Goal: Information Seeking & Learning: Check status

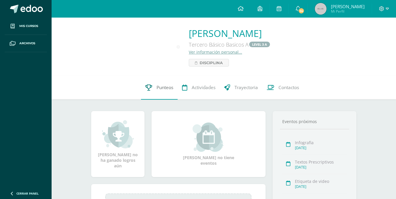
click at [163, 91] on link "Punteos" at bounding box center [159, 87] width 37 height 23
click at [305, 9] on span "14" at bounding box center [301, 11] width 6 height 6
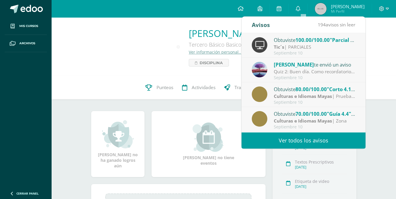
click at [281, 28] on div "Avisos 194 avisos sin leer Avisos" at bounding box center [304, 25] width 124 height 16
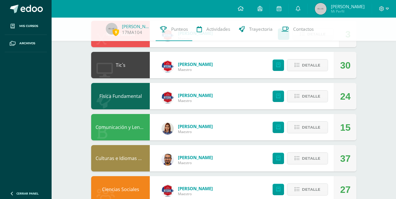
scroll to position [198, 0]
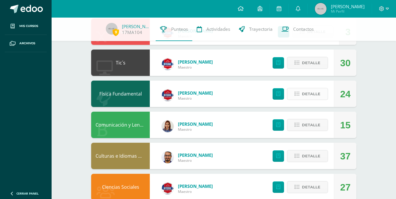
click at [296, 94] on icon at bounding box center [297, 94] width 5 height 5
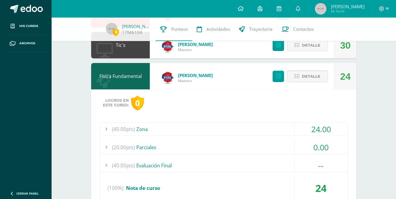
scroll to position [226, 0]
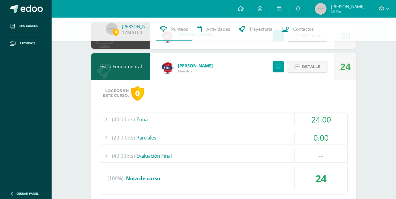
click at [210, 120] on div "(40.00pts) Zona" at bounding box center [223, 119] width 247 height 13
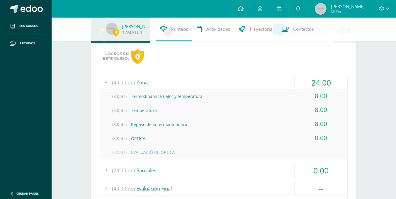
scroll to position [299, 0]
